Goal: Task Accomplishment & Management: Manage account settings

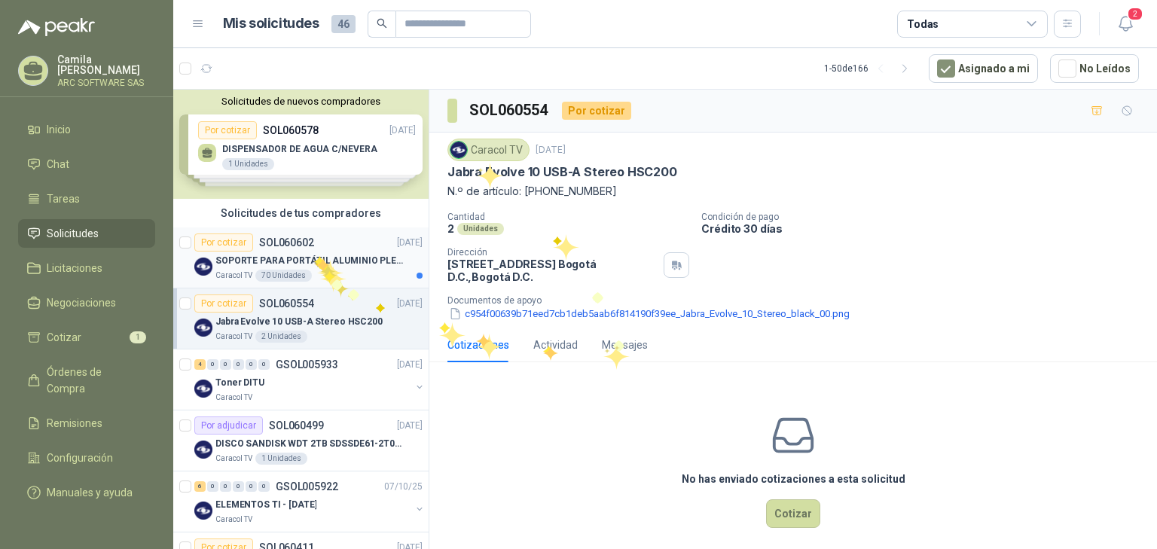
click at [314, 256] on p "SOPORTE PARA PORTÁTIL ALUMINIO PLEGABLE VTA" at bounding box center [309, 261] width 188 height 14
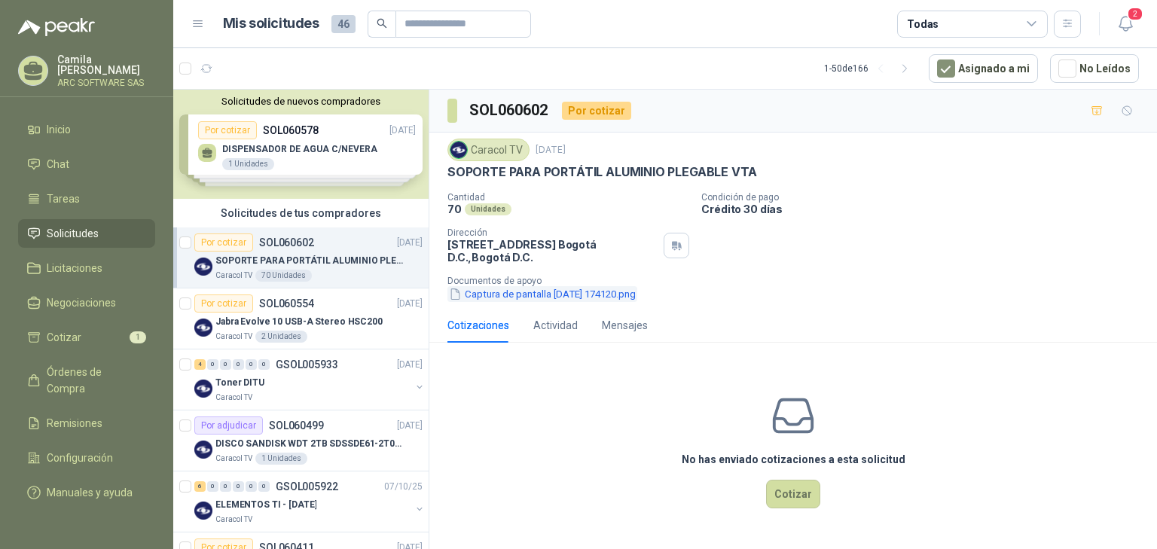
click at [486, 294] on button "Captura de pantalla [DATE] 174120.png" at bounding box center [543, 294] width 190 height 16
